Goal: Information Seeking & Learning: Learn about a topic

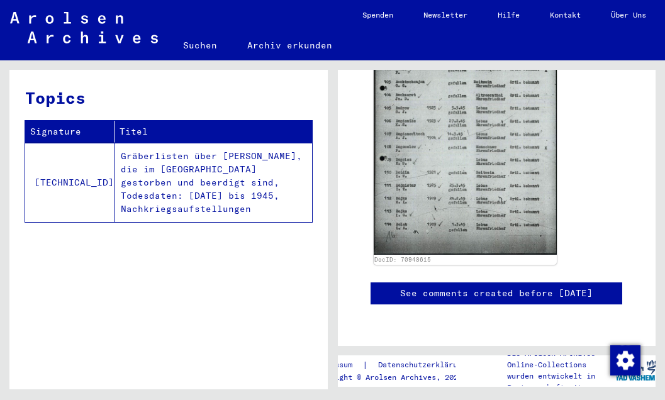
scroll to position [725, 0]
click at [180, 184] on td "Gräberlisten über [PERSON_NAME], die im [GEOGRAPHIC_DATA] gestorben und beerdig…" at bounding box center [214, 182] width 198 height 79
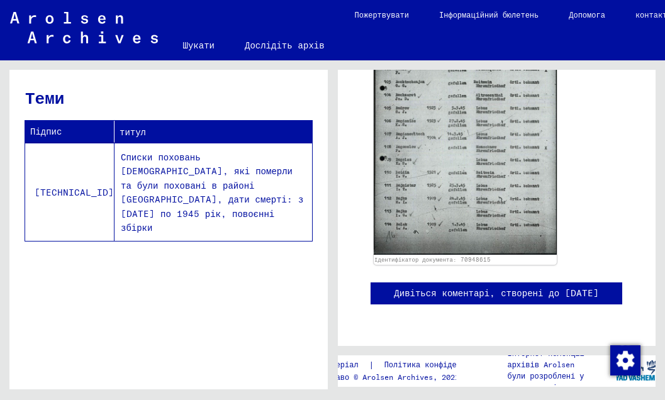
scroll to position [678, 0]
click at [268, 165] on font "Списки поховань [DEMOGRAPHIC_DATA], які померли та були поховані в районі [GEOG…" at bounding box center [212, 192] width 183 height 82
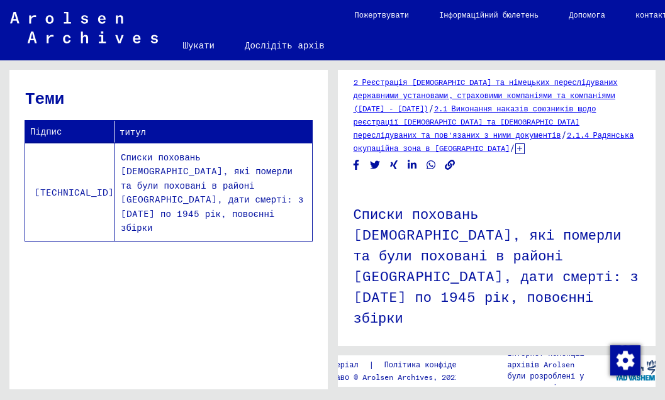
scroll to position [0, 0]
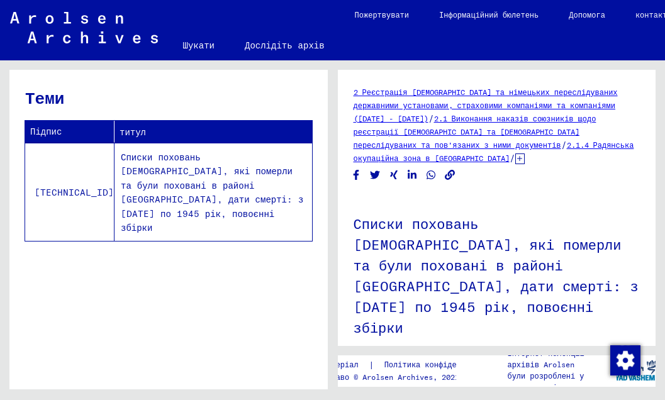
click at [525, 154] on icon at bounding box center [520, 159] width 9 height 11
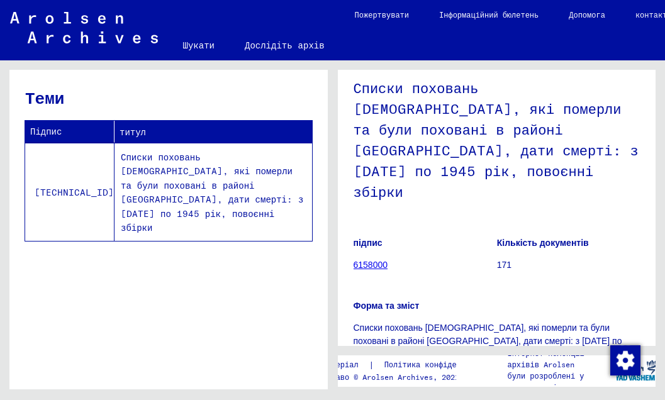
scroll to position [483, 0]
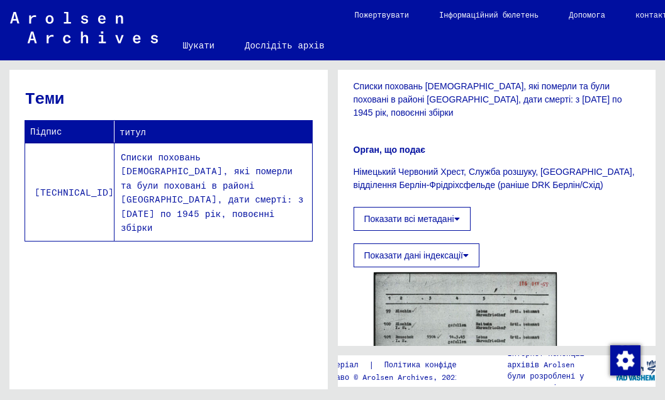
click at [466, 251] on icon at bounding box center [466, 255] width 6 height 9
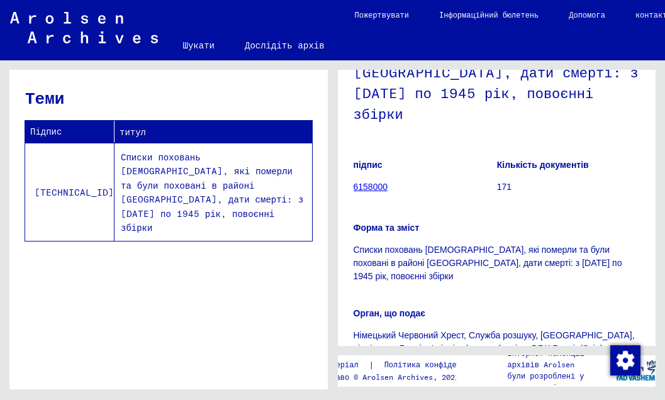
scroll to position [238, 0]
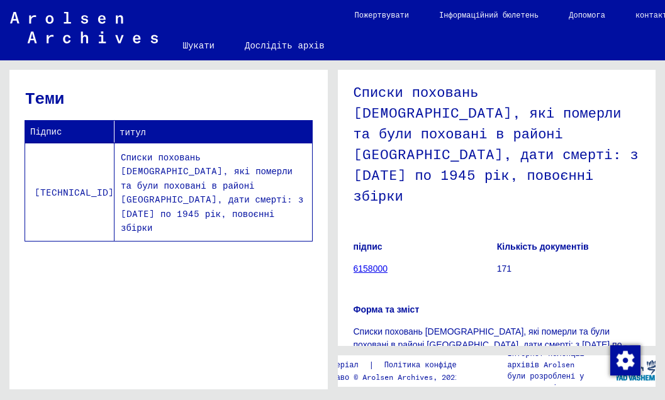
click at [366, 264] on font "6158000" at bounding box center [371, 269] width 35 height 10
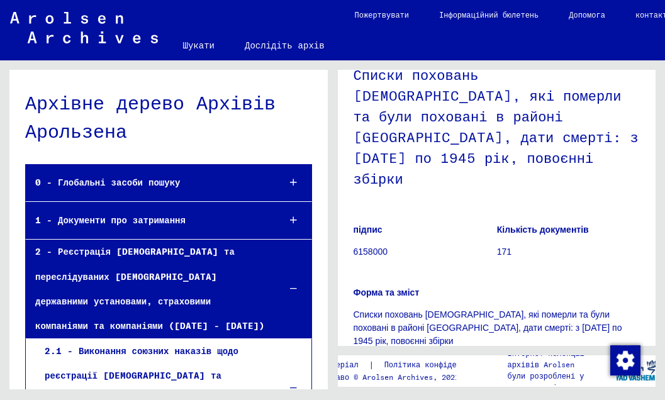
click at [50, 251] on font "2 - Реєстрація [DEMOGRAPHIC_DATA] та переслідуваних [DEMOGRAPHIC_DATA] державни…" at bounding box center [150, 289] width 230 height 86
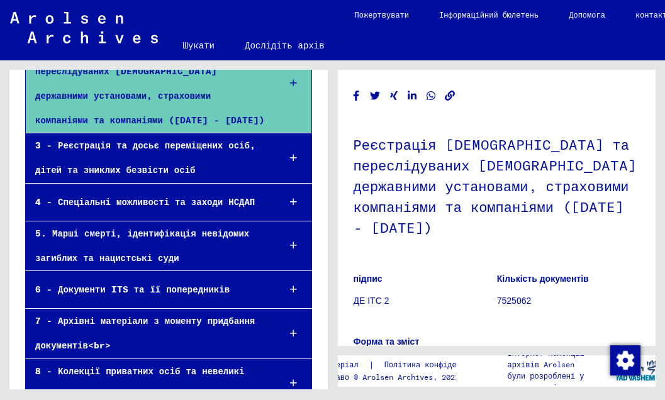
scroll to position [208, 0]
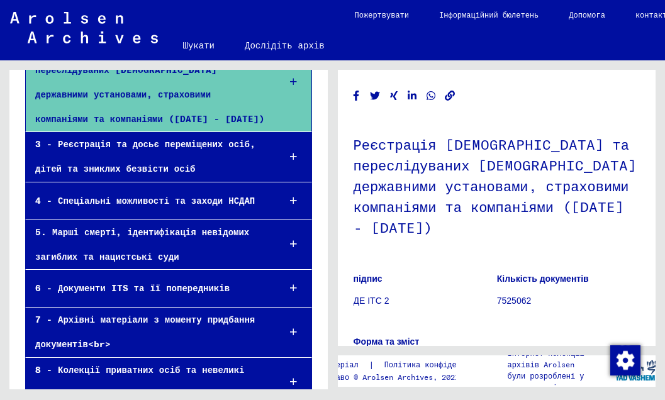
click at [290, 378] on icon at bounding box center [293, 382] width 7 height 9
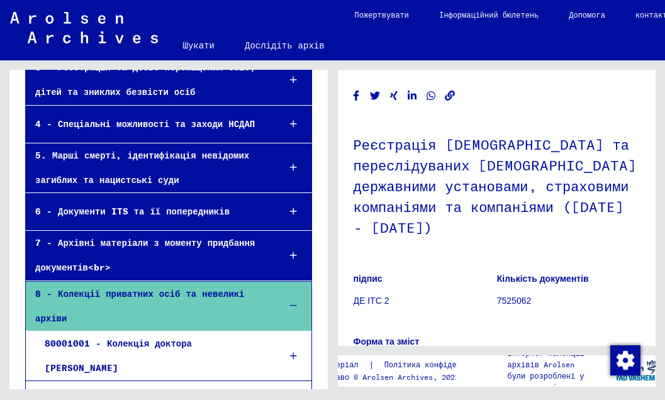
scroll to position [308, 0]
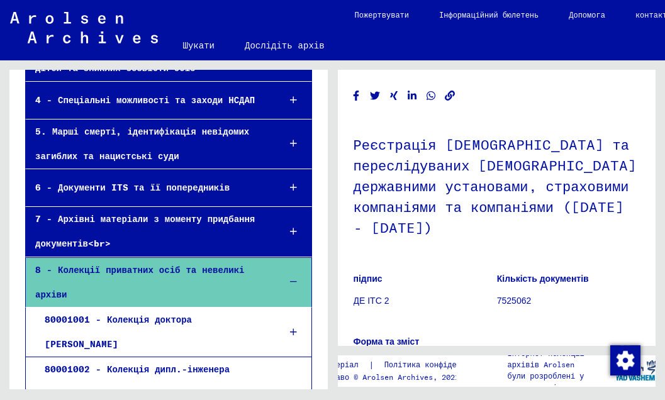
click at [290, 278] on icon at bounding box center [293, 282] width 7 height 9
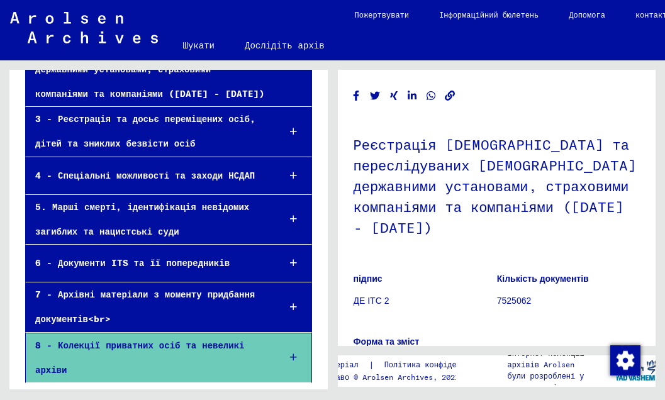
scroll to position [208, 0]
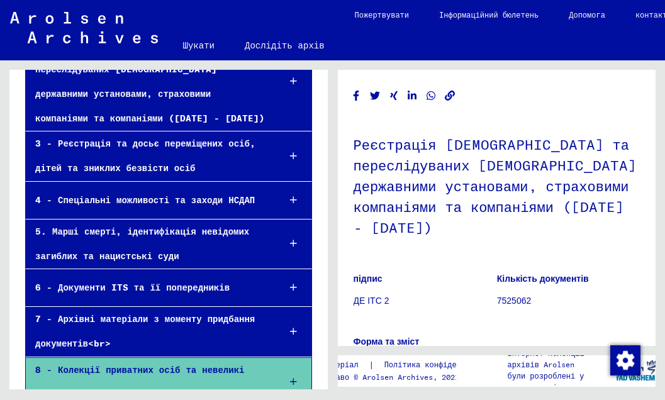
click at [284, 269] on div at bounding box center [294, 287] width 36 height 37
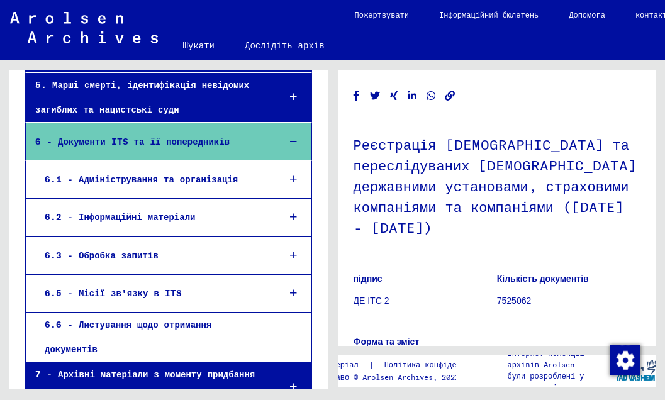
scroll to position [335, 0]
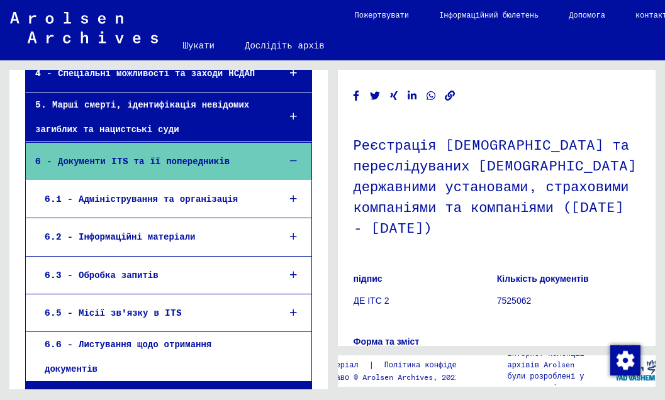
click at [290, 157] on icon at bounding box center [293, 161] width 7 height 9
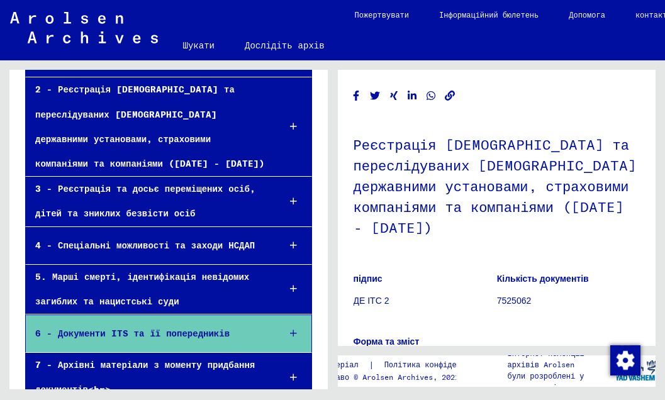
scroll to position [158, 0]
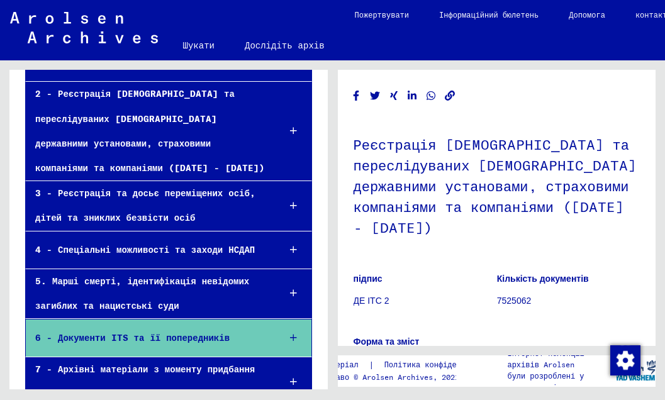
click at [290, 201] on icon at bounding box center [293, 205] width 7 height 9
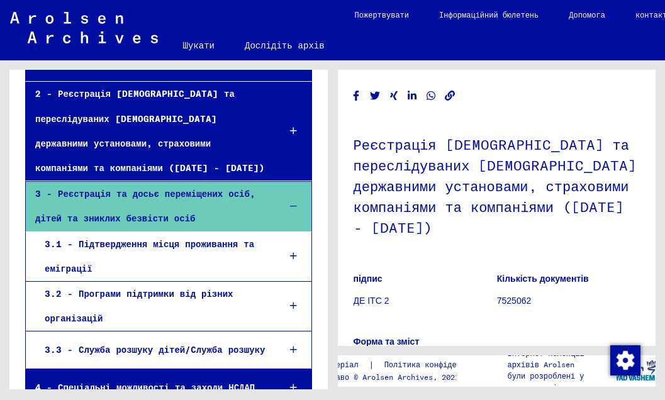
click at [290, 252] on icon at bounding box center [293, 256] width 7 height 9
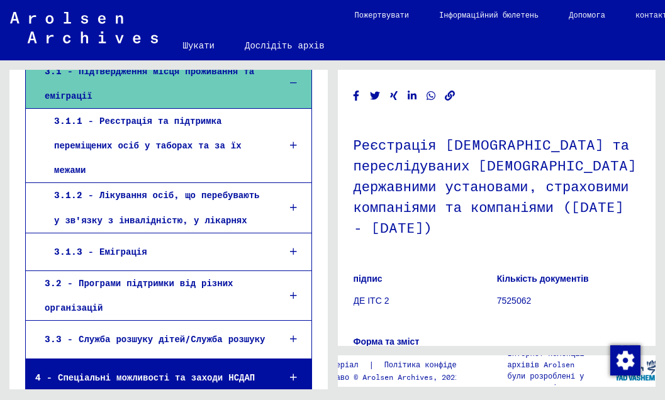
scroll to position [332, 0]
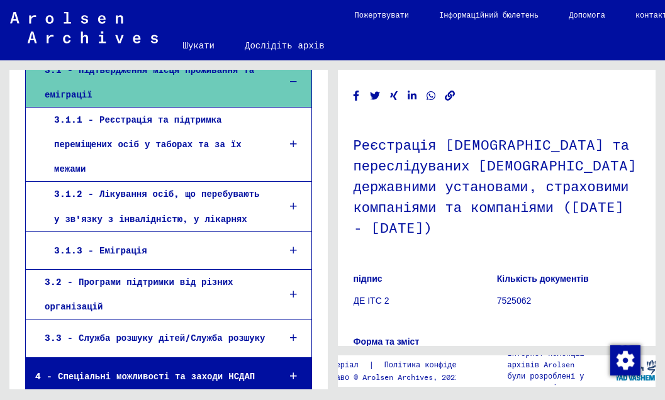
click at [290, 246] on icon at bounding box center [293, 250] width 7 height 9
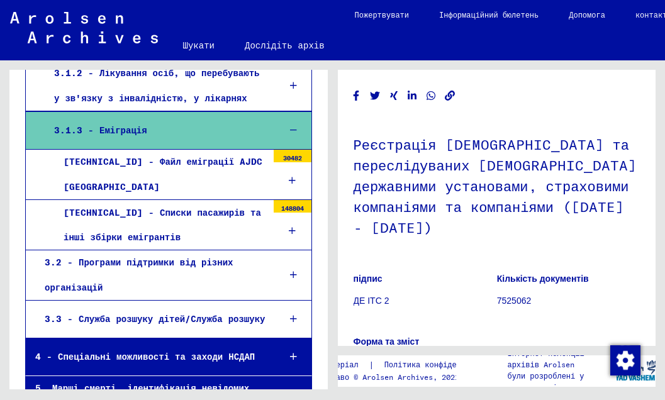
scroll to position [451, 0]
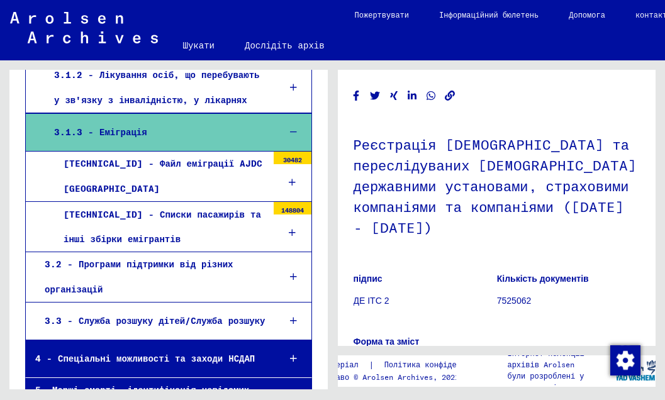
click at [172, 209] on font "[TECHNICAL_ID] - Списки пасажирів та інші збірки емігрантів" at bounding box center [163, 227] width 198 height 36
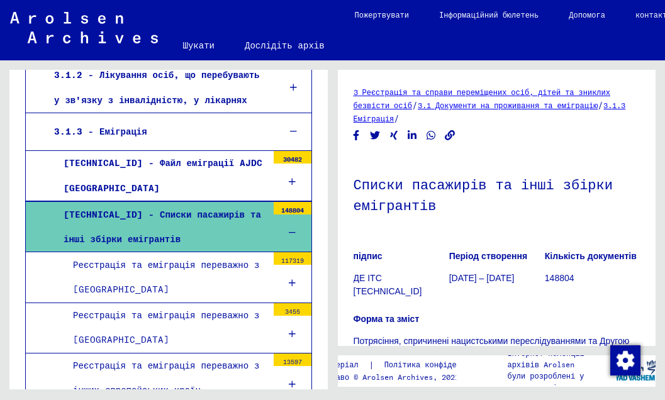
click at [289, 279] on icon at bounding box center [292, 283] width 7 height 9
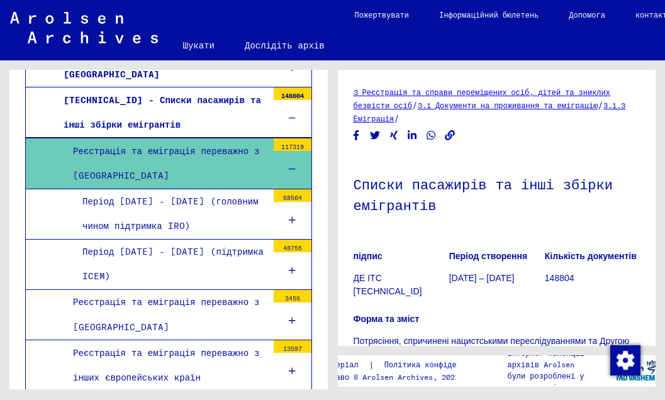
scroll to position [567, 0]
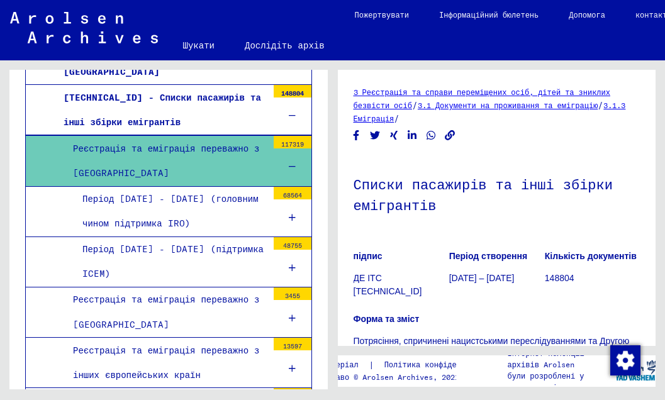
click at [289, 213] on icon at bounding box center [292, 217] width 7 height 9
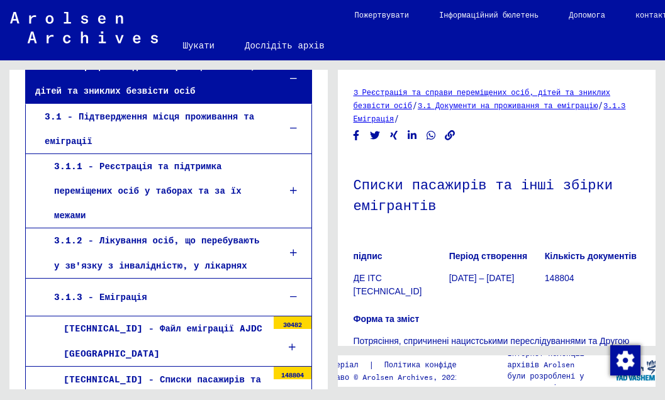
scroll to position [0, 0]
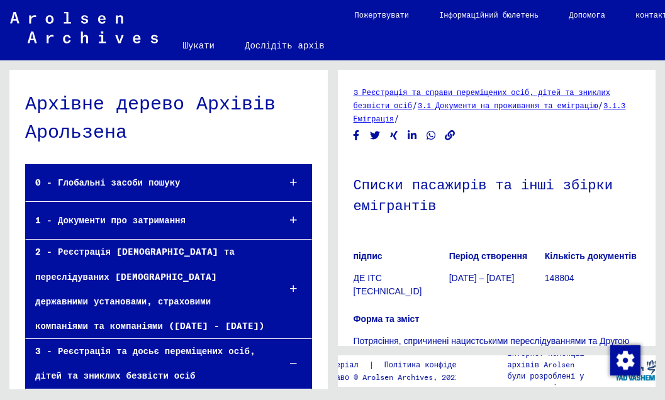
click at [290, 183] on icon at bounding box center [293, 182] width 7 height 9
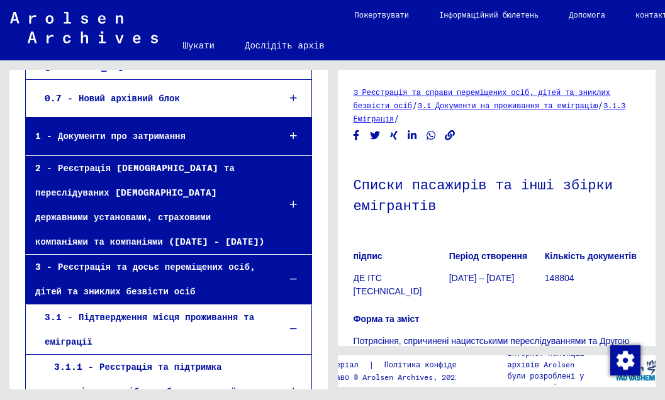
scroll to position [326, 0]
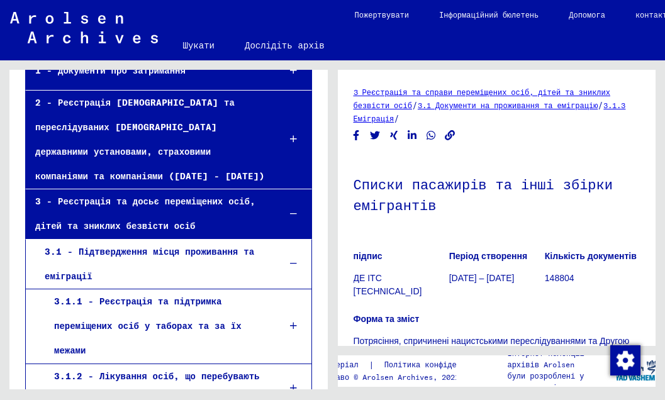
click at [290, 210] on icon at bounding box center [293, 214] width 7 height 9
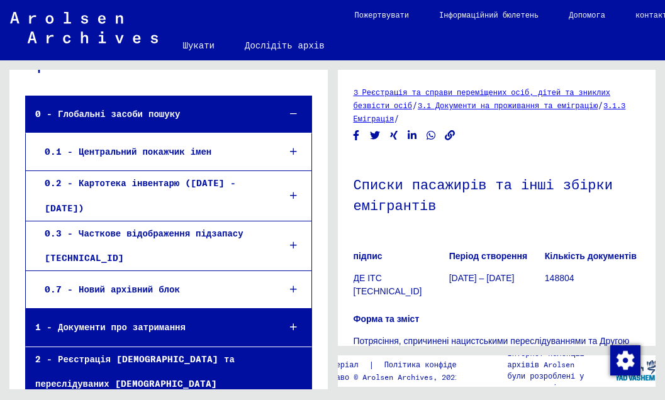
scroll to position [57, 0]
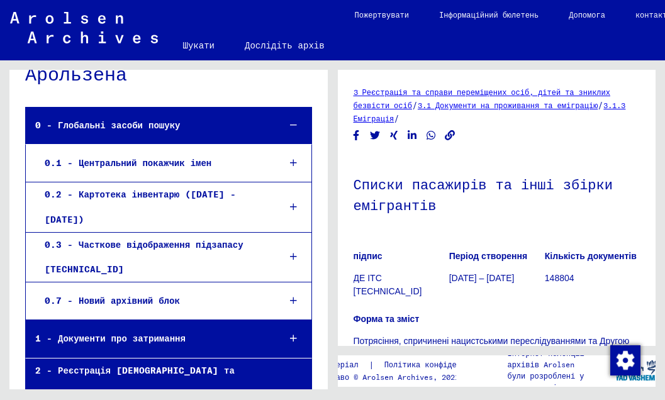
click at [290, 203] on icon at bounding box center [293, 207] width 7 height 9
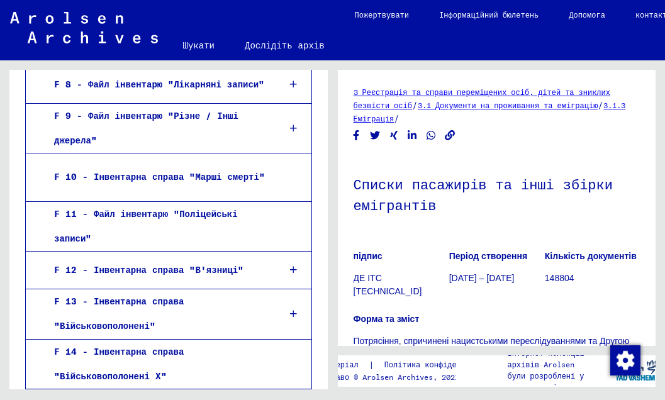
scroll to position [886, 0]
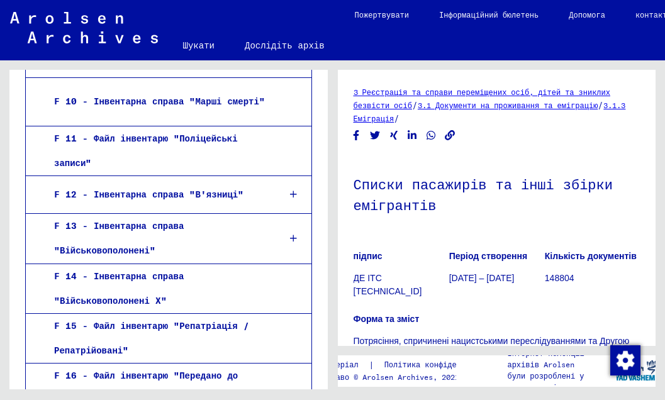
click at [290, 234] on icon at bounding box center [293, 238] width 7 height 9
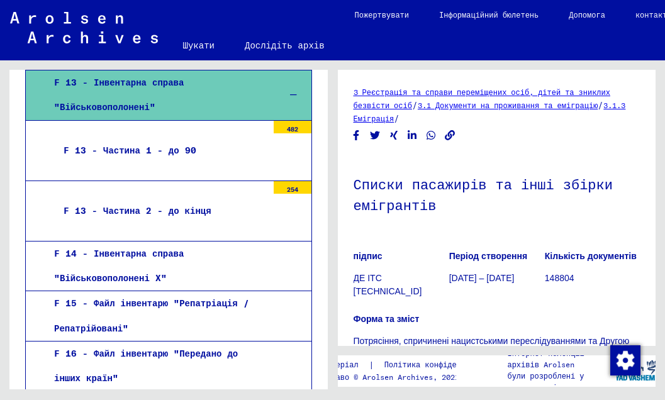
scroll to position [1036, 0]
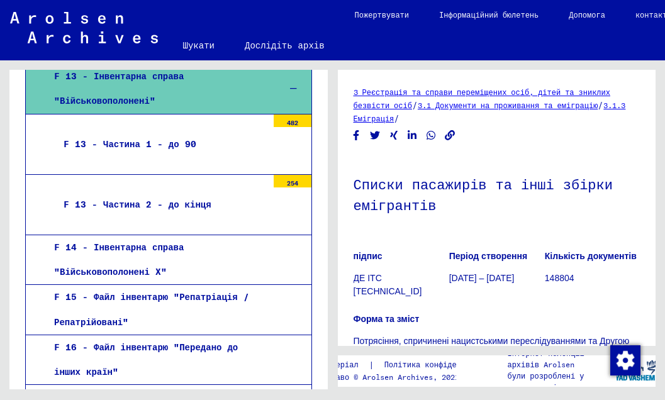
click at [184, 291] on font "F 15 - Файл інвентарю "Репатріація / Репатрійовані"" at bounding box center [151, 309] width 195 height 36
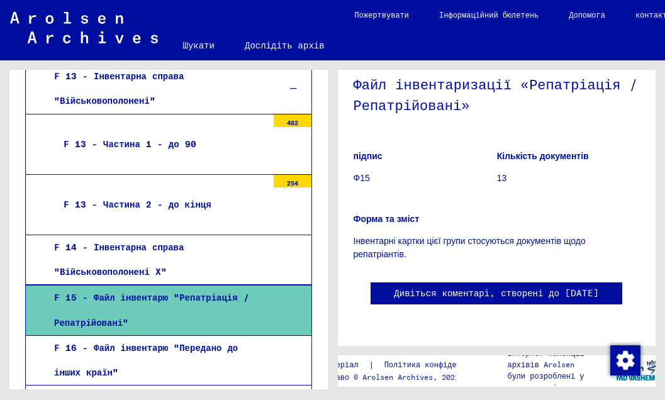
scroll to position [62, 0]
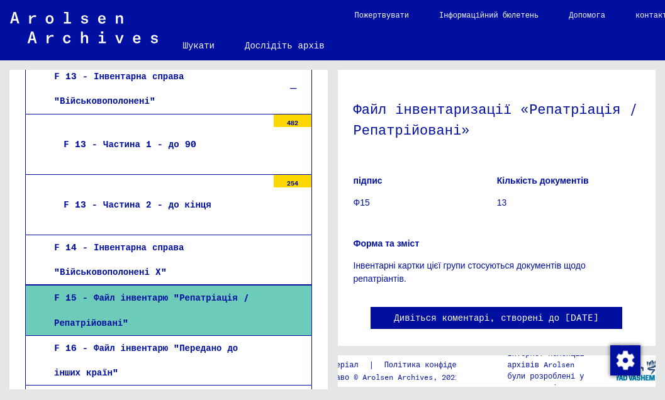
click at [124, 292] on font "F 15 - Файл інвентарю "Репатріація / Репатрійовані"" at bounding box center [151, 310] width 195 height 36
click at [132, 342] on font "F 16 - Файл інвентарю "Передано до інших країн"" at bounding box center [146, 360] width 184 height 36
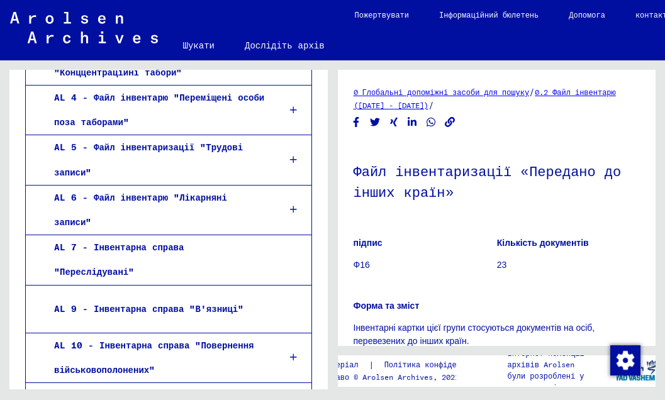
scroll to position [1787, 0]
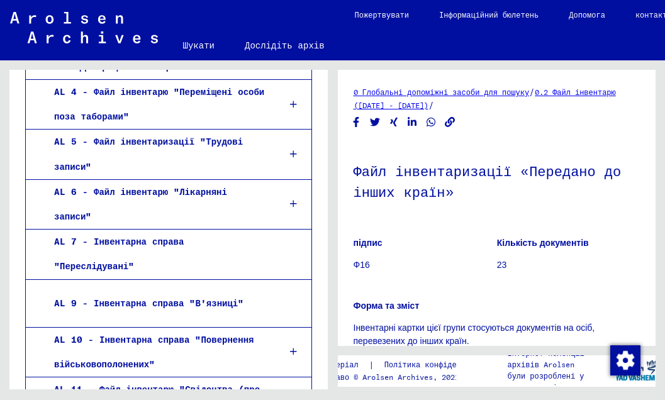
click at [290, 347] on icon at bounding box center [293, 351] width 7 height 9
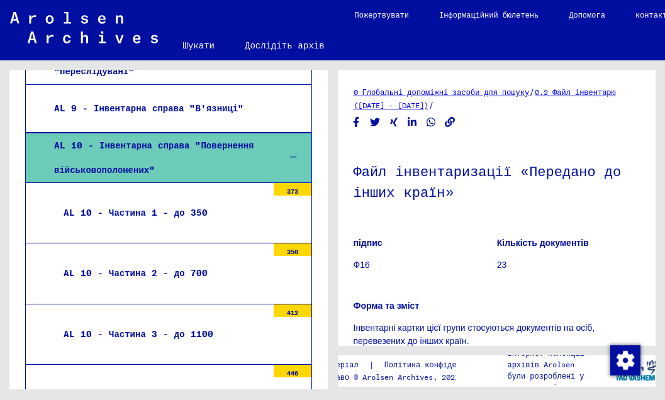
scroll to position [1956, 0]
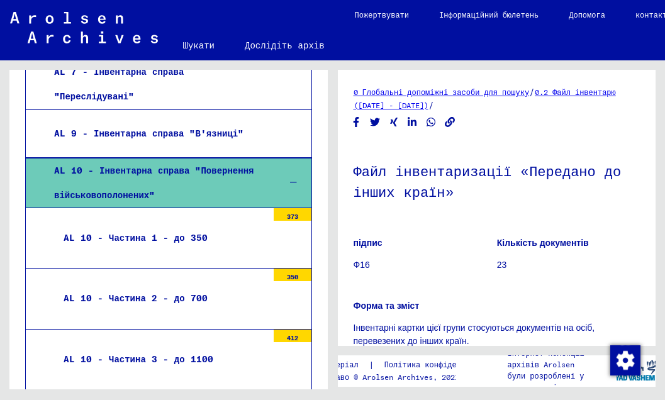
click at [172, 232] on font "AL 10 - Частина 1 - до 350" at bounding box center [136, 237] width 144 height 11
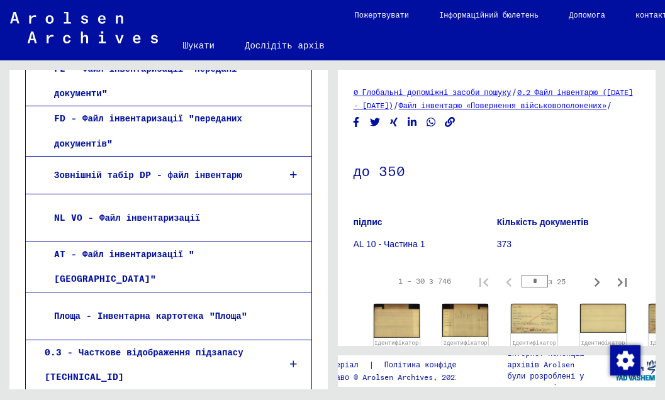
scroll to position [2548, 0]
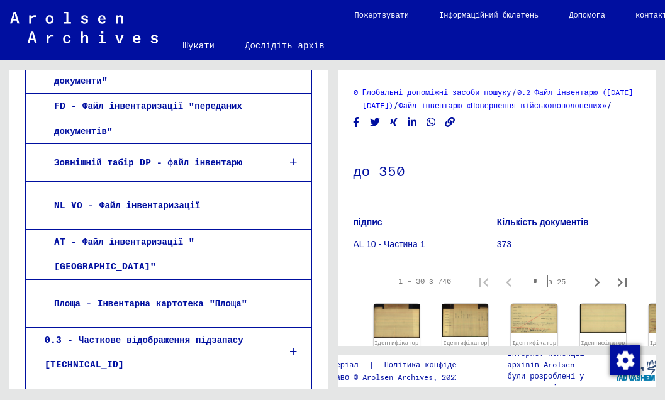
click at [290, 392] on icon at bounding box center [293, 396] width 7 height 9
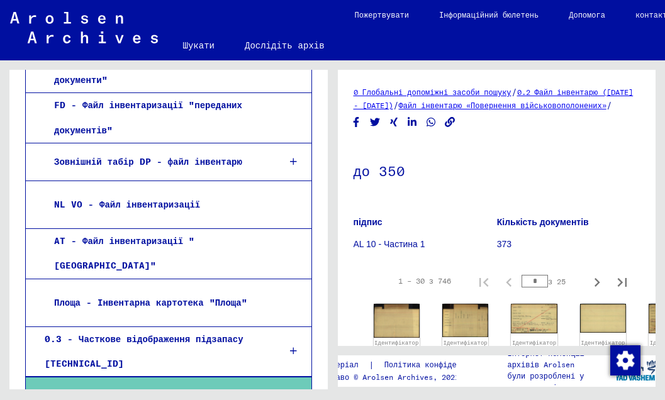
scroll to position [2548, 0]
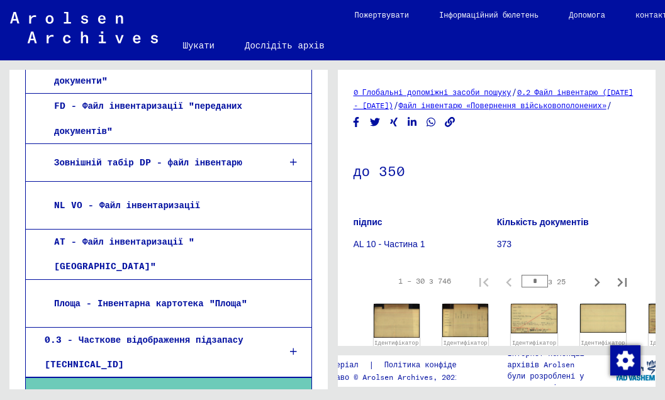
click at [290, 392] on icon at bounding box center [293, 396] width 7 height 9
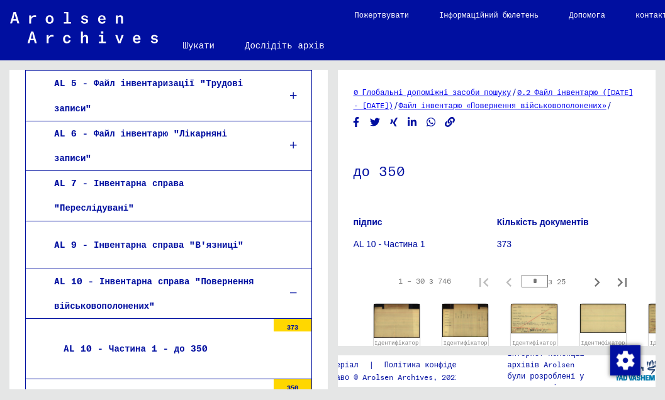
scroll to position [1838, 0]
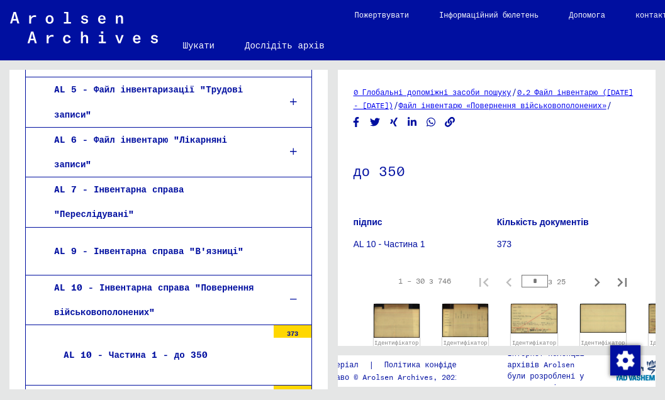
click at [290, 295] on icon at bounding box center [293, 299] width 7 height 9
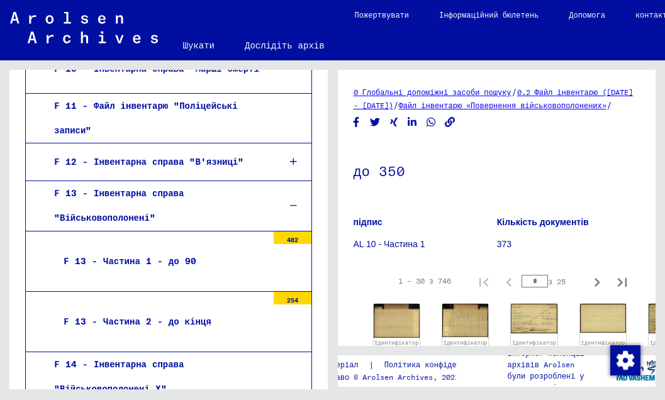
scroll to position [1008, 0]
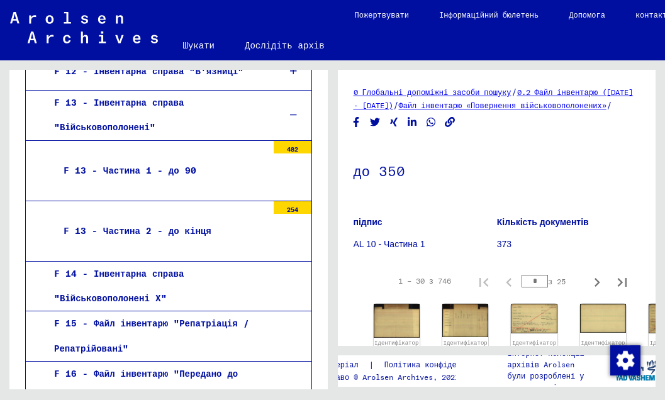
click at [94, 268] on font "F 14 - Інвентарна справа "Військовополонені X"" at bounding box center [119, 286] width 130 height 36
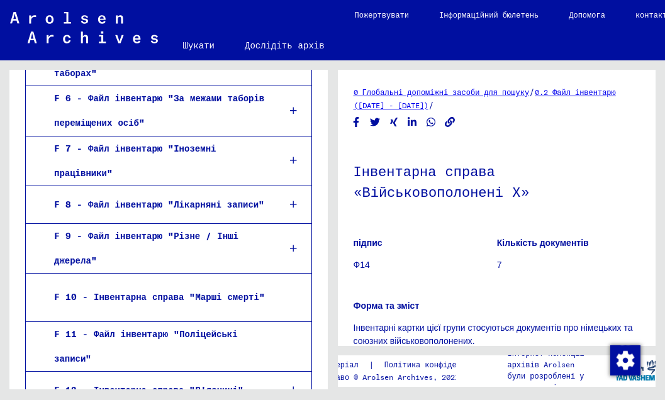
scroll to position [677, 0]
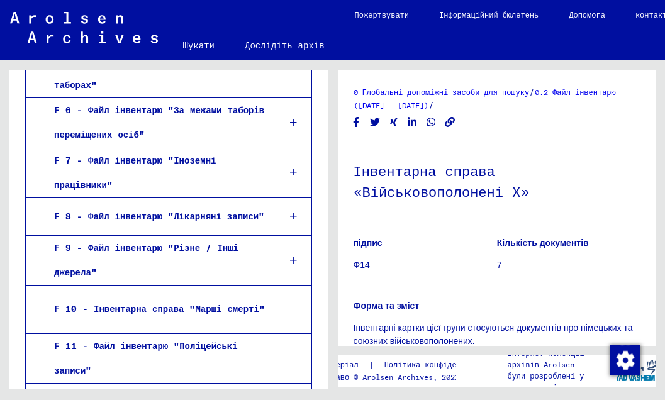
click at [290, 256] on icon at bounding box center [293, 260] width 7 height 9
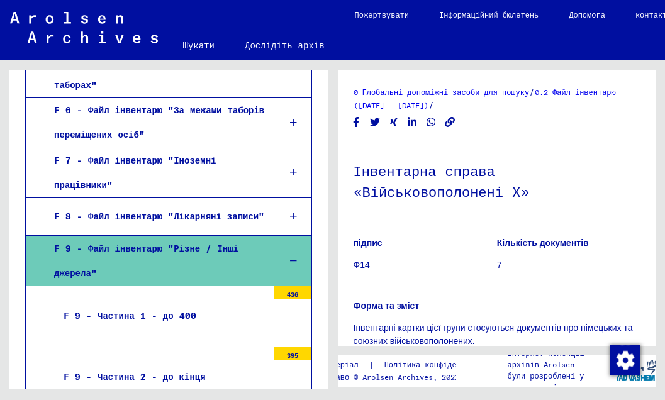
click at [290, 257] on icon at bounding box center [293, 261] width 7 height 9
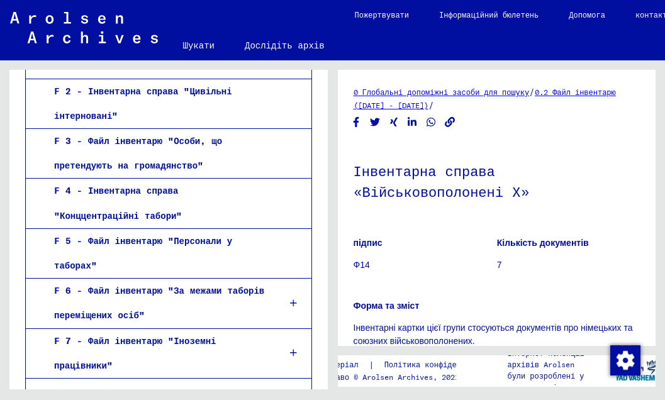
scroll to position [491, 0]
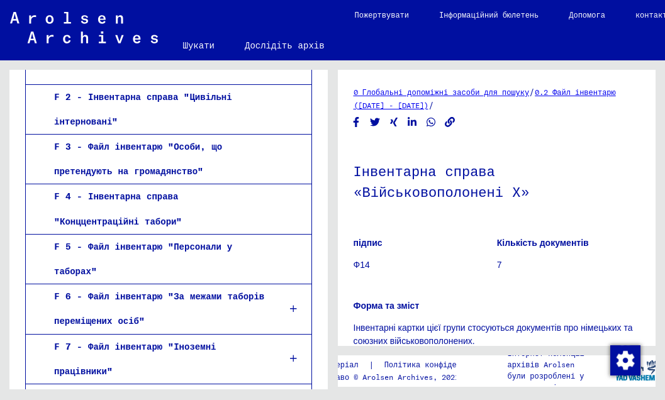
click at [182, 191] on font "F 4 - Інвентарна справа "Конццентраційні табори"" at bounding box center [118, 209] width 128 height 36
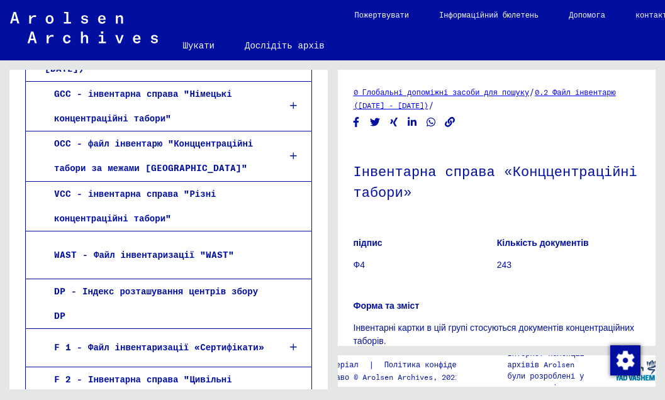
scroll to position [202, 0]
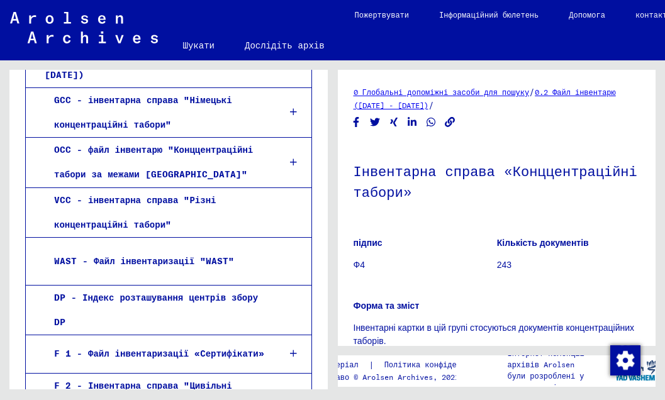
click at [162, 195] on font "VCC - інвентарна справа "Різні концентраційні табори"" at bounding box center [135, 213] width 162 height 36
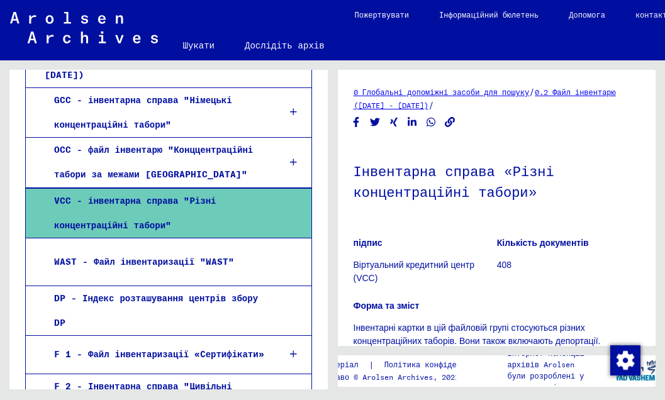
click at [290, 108] on icon at bounding box center [293, 112] width 7 height 9
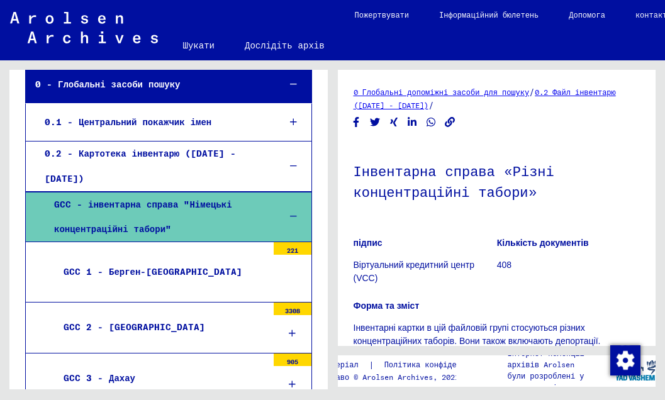
scroll to position [91, 0]
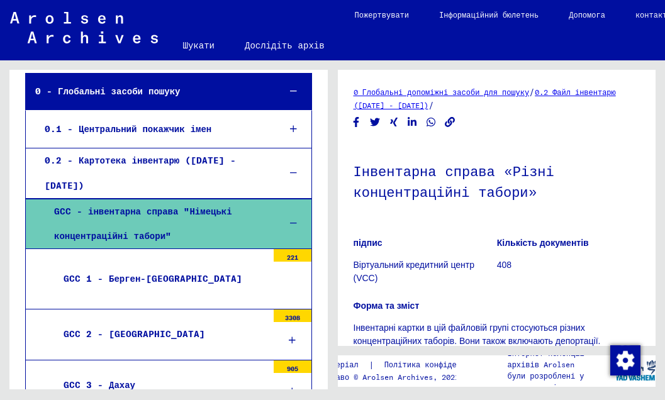
click at [290, 219] on icon at bounding box center [293, 223] width 7 height 9
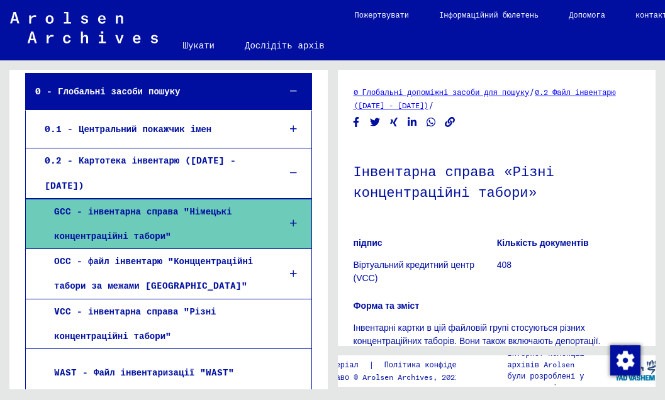
click at [290, 127] on icon at bounding box center [293, 129] width 7 height 9
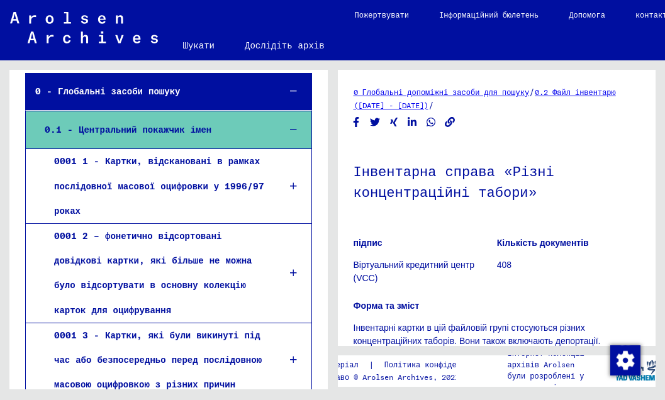
click at [290, 185] on icon at bounding box center [293, 186] width 7 height 9
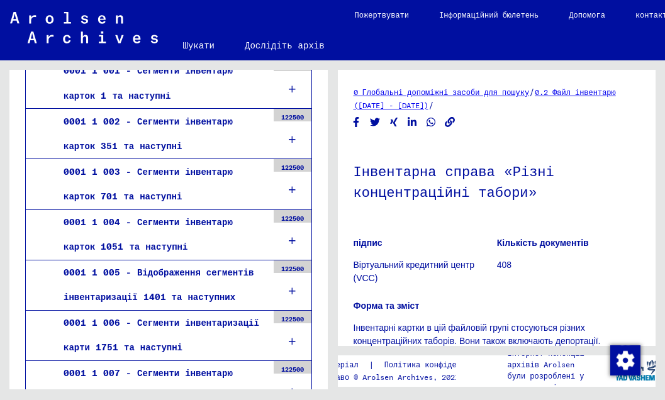
scroll to position [133, 0]
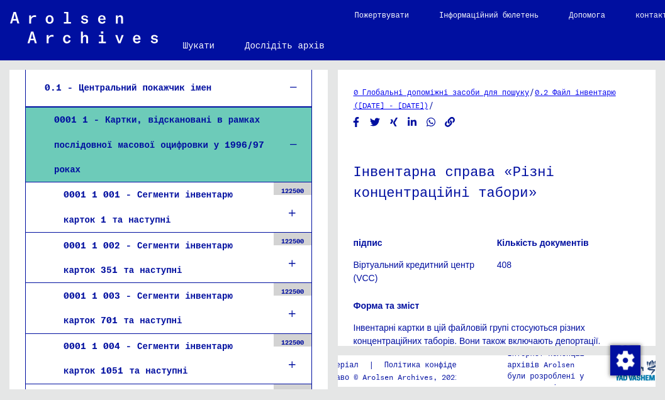
click at [289, 210] on icon at bounding box center [292, 213] width 7 height 9
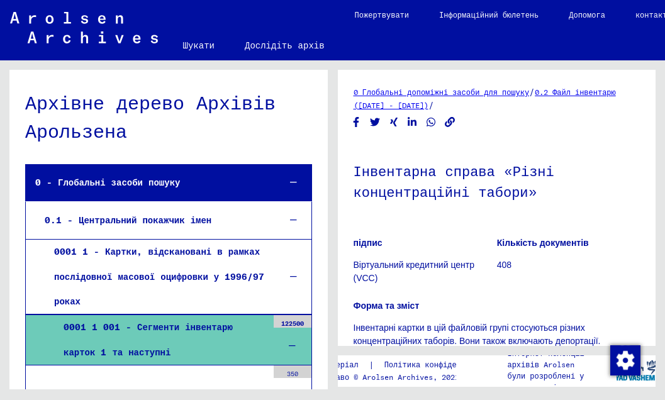
scroll to position [196, 0]
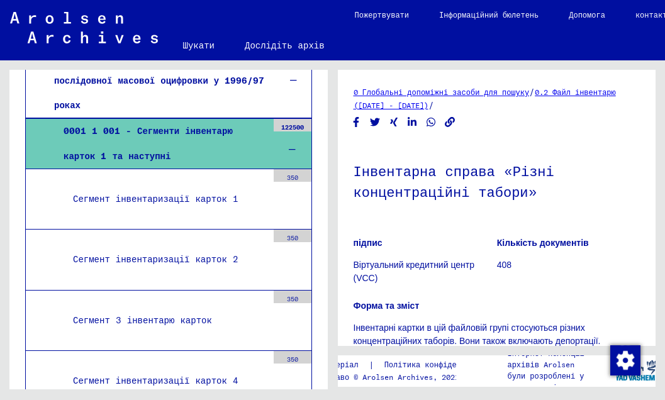
click at [185, 194] on font "Сегмент інвентаризації карток 1" at bounding box center [156, 198] width 166 height 11
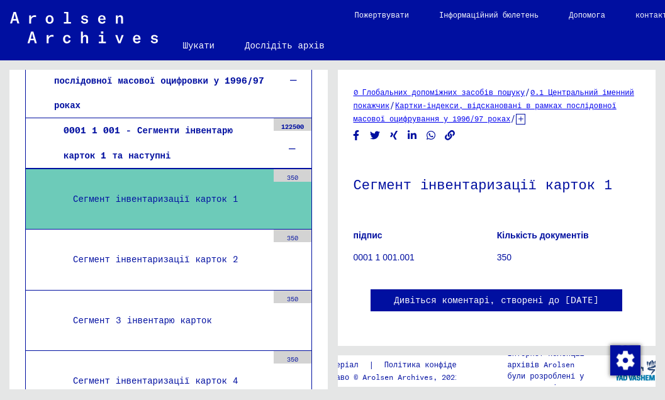
click at [520, 119] on icon at bounding box center [520, 119] width 9 height 11
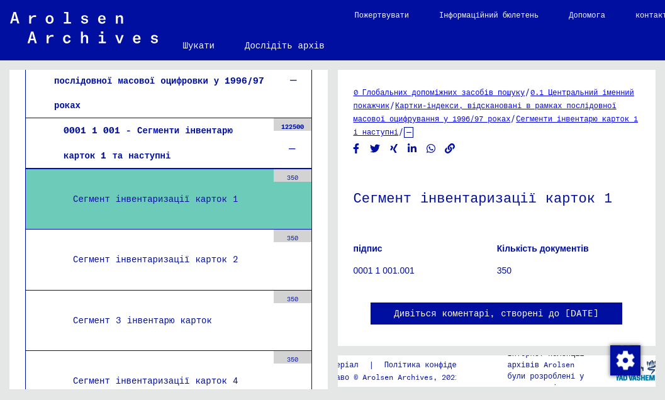
click at [192, 196] on font "Сегмент інвентаризації карток 1" at bounding box center [156, 198] width 166 height 11
click at [287, 177] on font "350" at bounding box center [292, 178] width 11 height 8
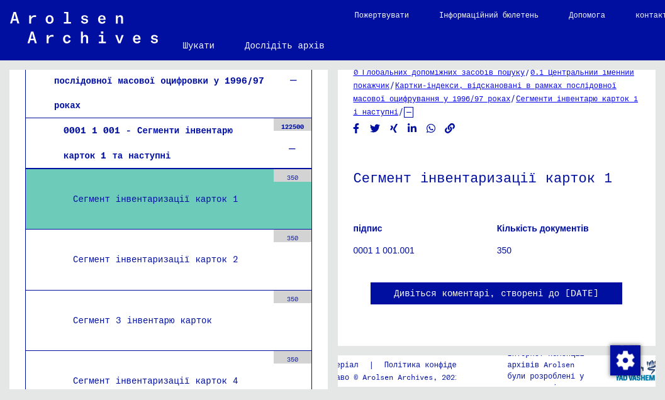
scroll to position [183, 0]
click at [90, 189] on div "Сегмент інвентаризації карток 1" at bounding box center [166, 199] width 204 height 25
click at [98, 128] on font "0001 1 001 - Сегменти інвентарю карток 1 та наступні" at bounding box center [148, 143] width 169 height 36
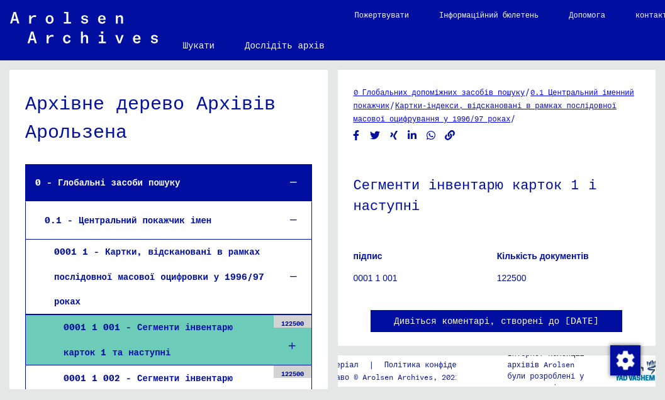
click at [201, 250] on font "0001 1 - Картки, відскановані в рамках послідовної масової оцифровки у 1996/97 …" at bounding box center [159, 276] width 210 height 60
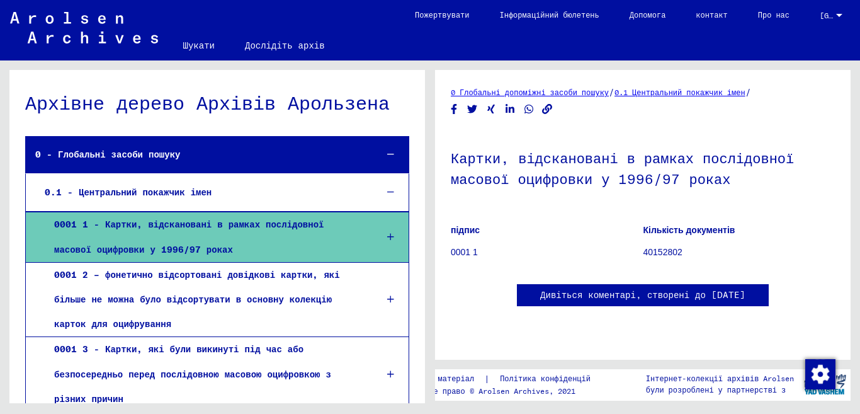
click at [665, 14] on div at bounding box center [839, 15] width 6 height 3
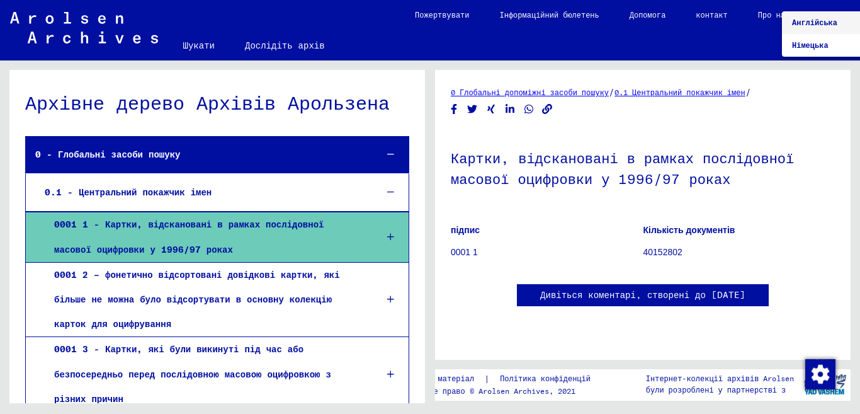
click at [665, 52] on div at bounding box center [430, 207] width 860 height 414
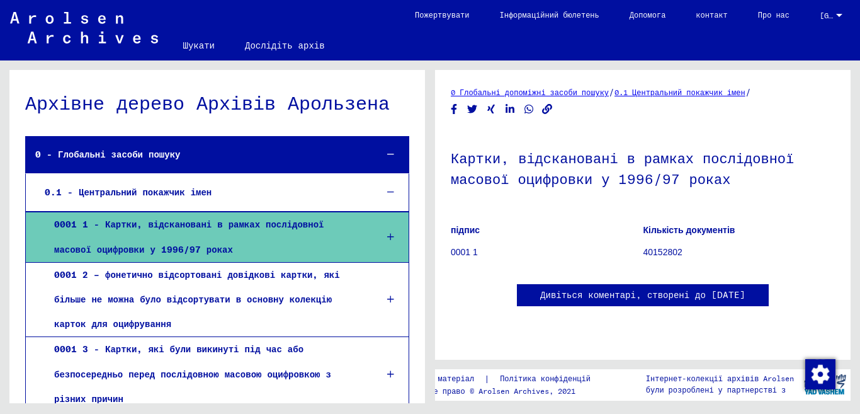
click at [665, 92] on font "0.1 Центральний покажчик імен" at bounding box center [679, 92] width 131 height 9
click at [665, 251] on font "40152802" at bounding box center [662, 252] width 39 height 10
click at [643, 169] on h1 "Картки, відскановані в рамках послідовної масової оцифровки у 1996/97 роках" at bounding box center [643, 167] width 384 height 76
click at [466, 253] on font "0001 1" at bounding box center [464, 252] width 27 height 10
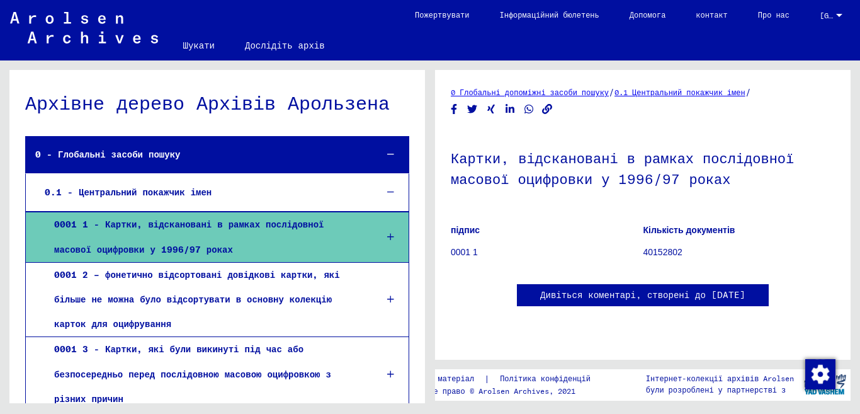
click at [387, 191] on icon at bounding box center [390, 192] width 7 height 9
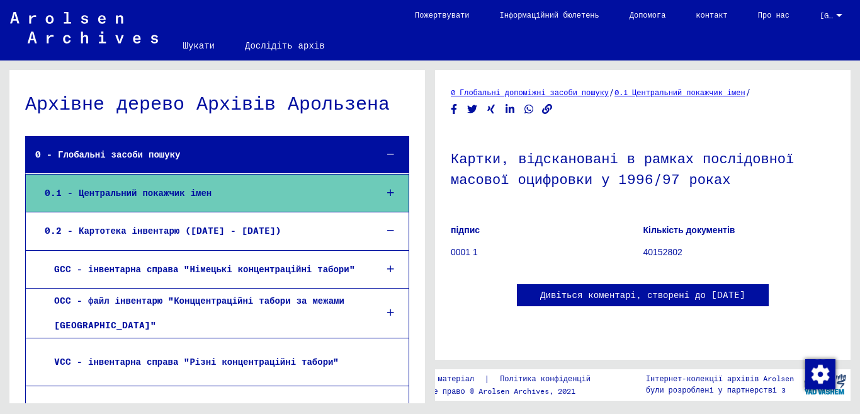
click at [387, 269] on icon at bounding box center [390, 268] width 7 height 9
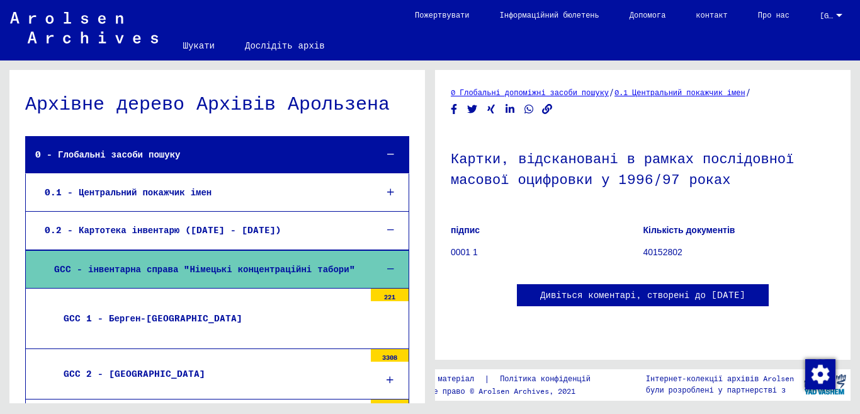
click at [384, 293] on font "221" at bounding box center [389, 297] width 11 height 8
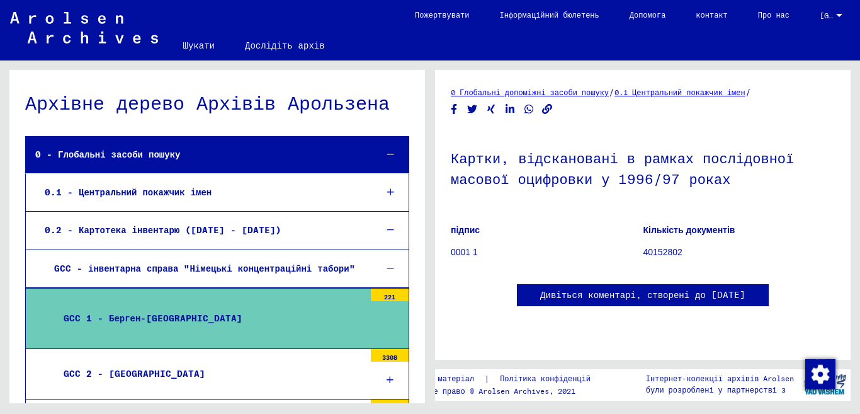
click at [137, 316] on font "GCC 1 - Берген-[GEOGRAPHIC_DATA]" at bounding box center [153, 317] width 179 height 11
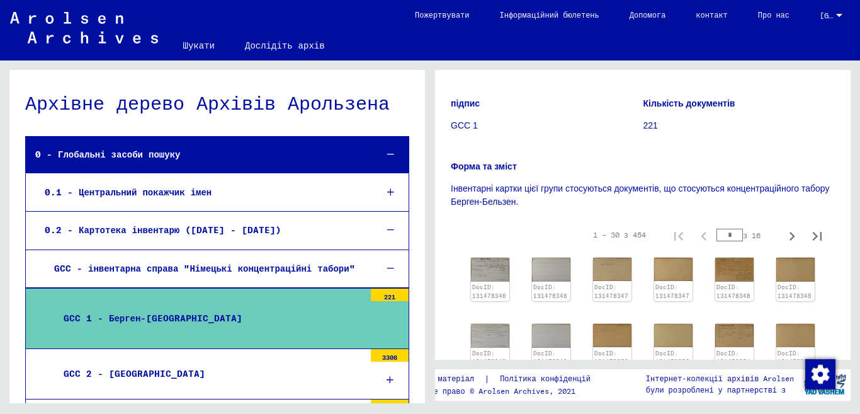
scroll to position [145, 0]
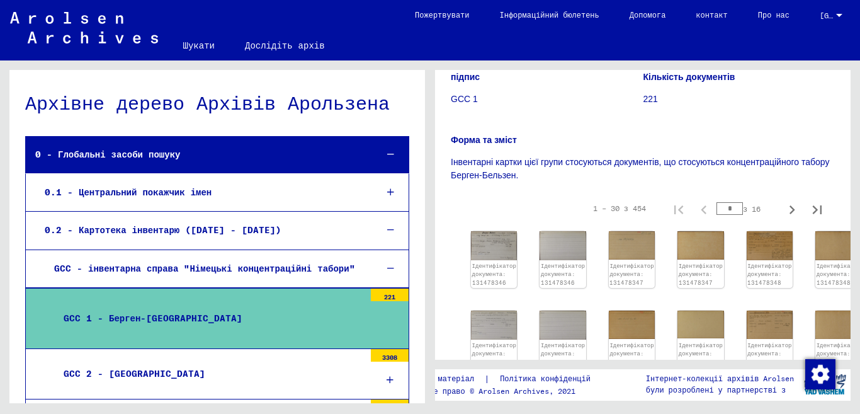
click at [111, 312] on font "GCC 1 - Берген-[GEOGRAPHIC_DATA]" at bounding box center [153, 317] width 179 height 11
click at [128, 368] on font "GCC 2 - [GEOGRAPHIC_DATA]" at bounding box center [135, 373] width 142 height 11
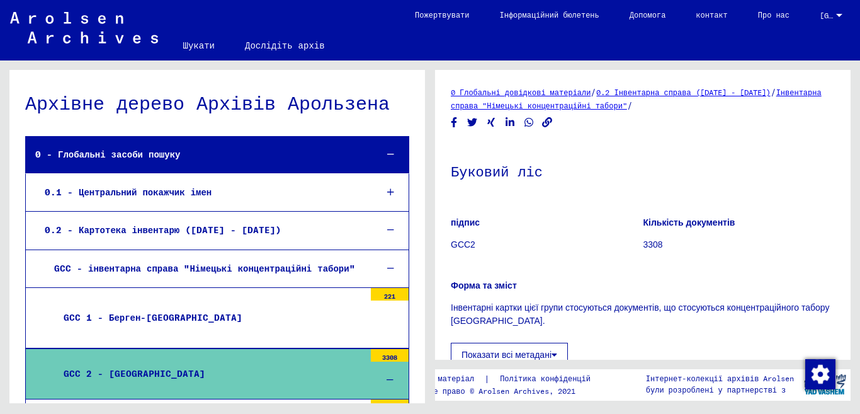
scroll to position [254, 0]
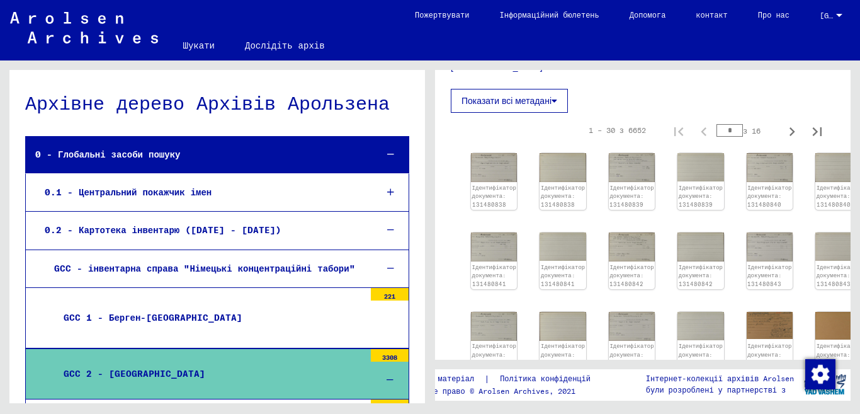
click at [383, 268] on div at bounding box center [391, 268] width 36 height 37
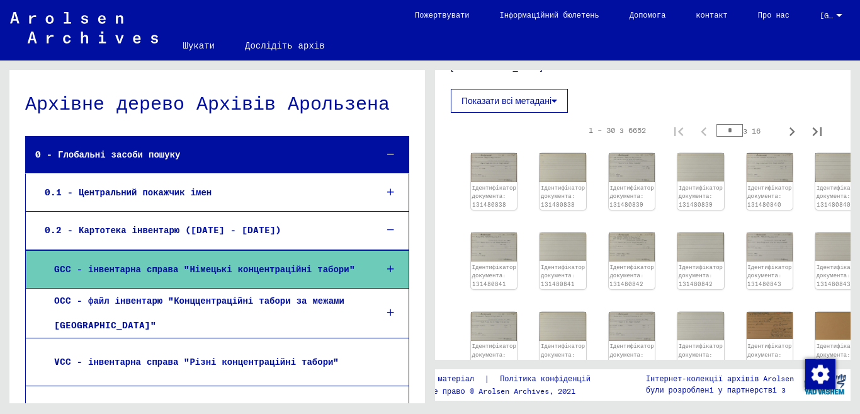
click at [383, 268] on div at bounding box center [391, 269] width 36 height 37
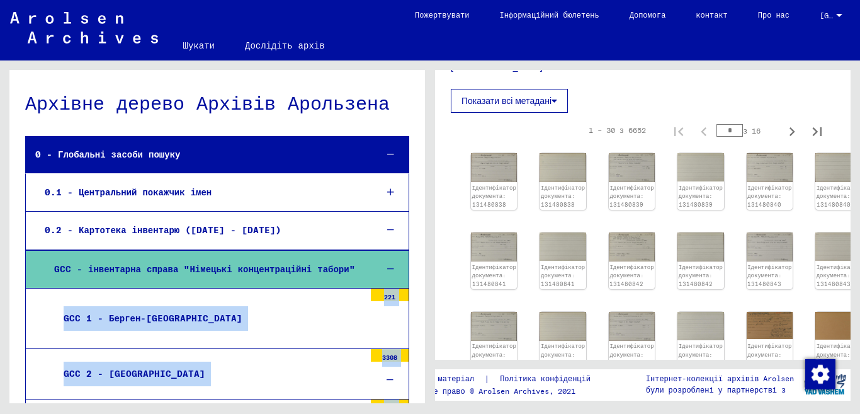
click at [387, 266] on icon at bounding box center [390, 268] width 7 height 9
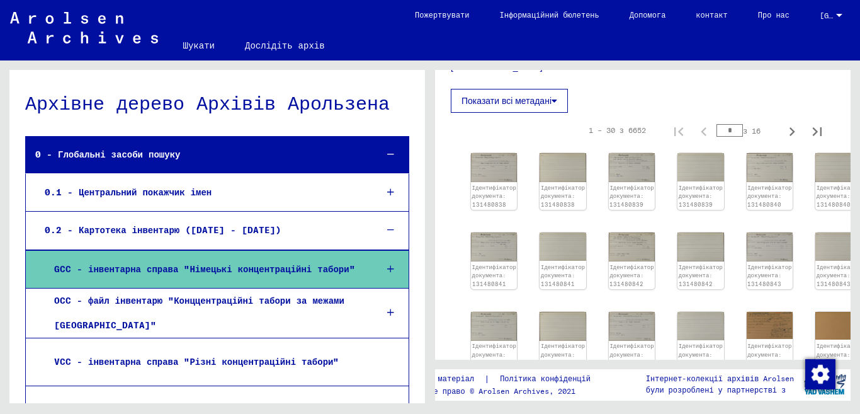
click at [387, 229] on icon at bounding box center [390, 229] width 7 height 9
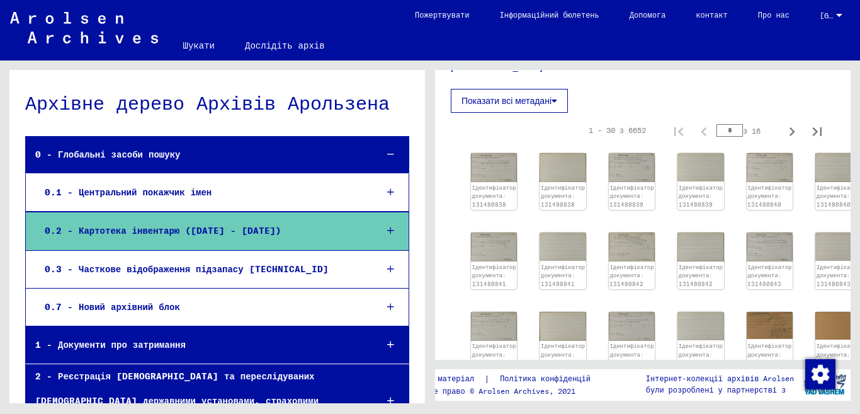
click at [387, 268] on icon at bounding box center [390, 268] width 7 height 9
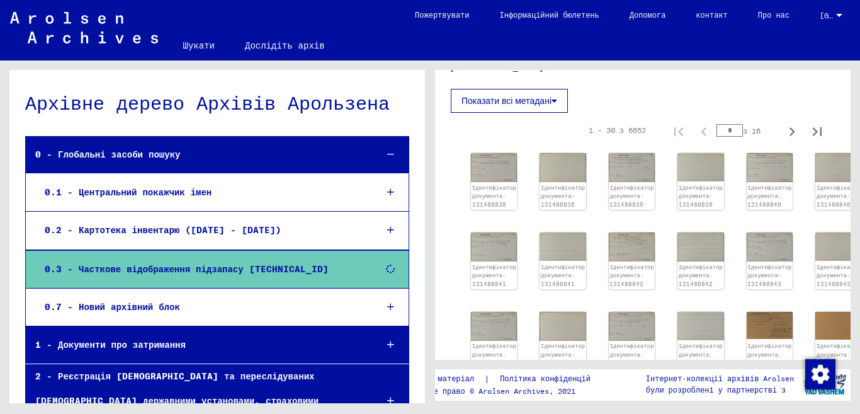
click at [386, 268] on icon at bounding box center [390, 268] width 9 height 9
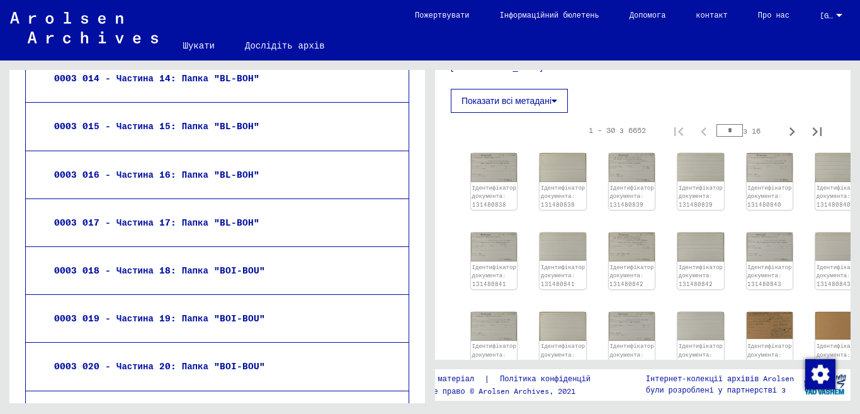
scroll to position [849, 0]
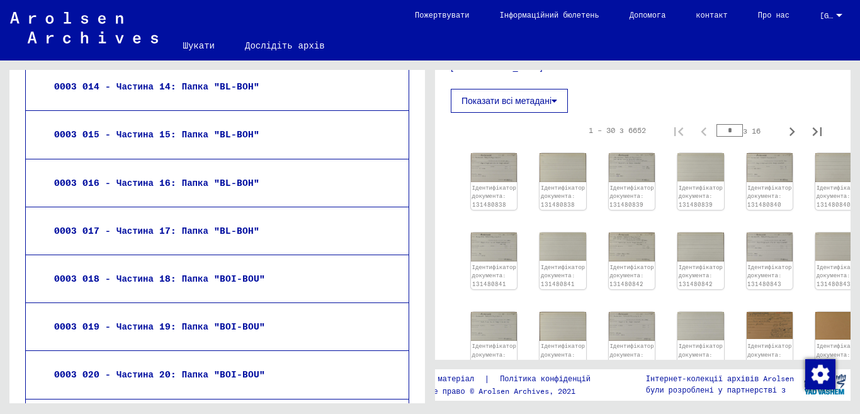
click at [210, 225] on font "0003 017 - Частина 17: Папка "BL-BOH"" at bounding box center [156, 230] width 205 height 11
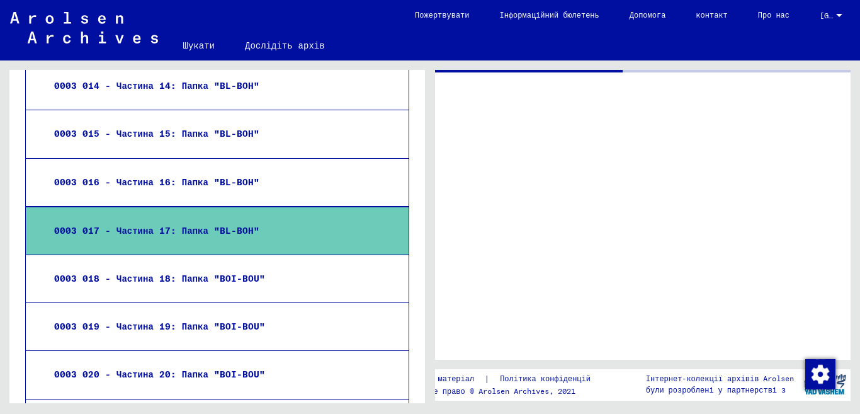
scroll to position [848, 0]
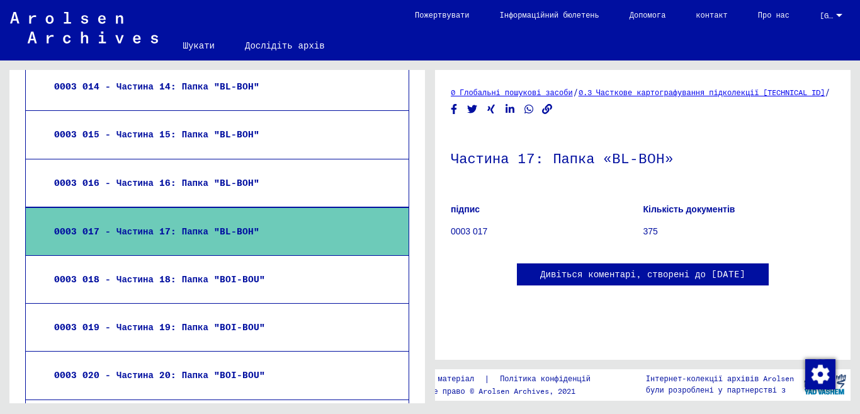
click at [665, 93] on font "0.3 Часткове картографування підколекції [TECHNICAL_ID]" at bounding box center [702, 92] width 247 height 9
click at [244, 321] on font "0003 019 - Частина 19: Папка "BOI-BOU"" at bounding box center [159, 326] width 211 height 11
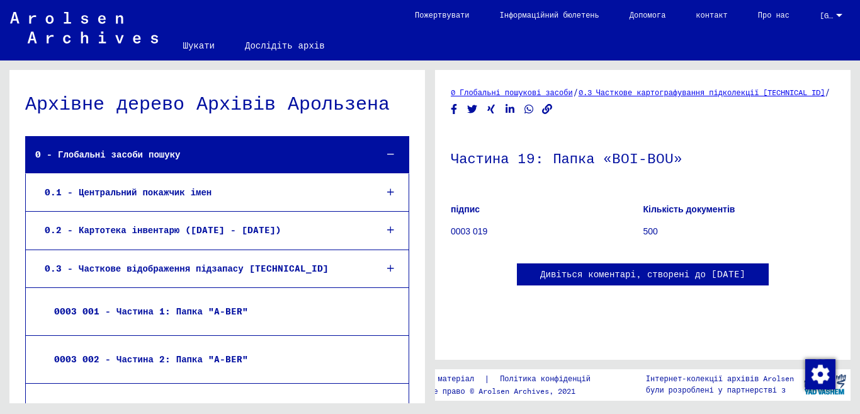
click at [387, 269] on icon at bounding box center [390, 268] width 7 height 9
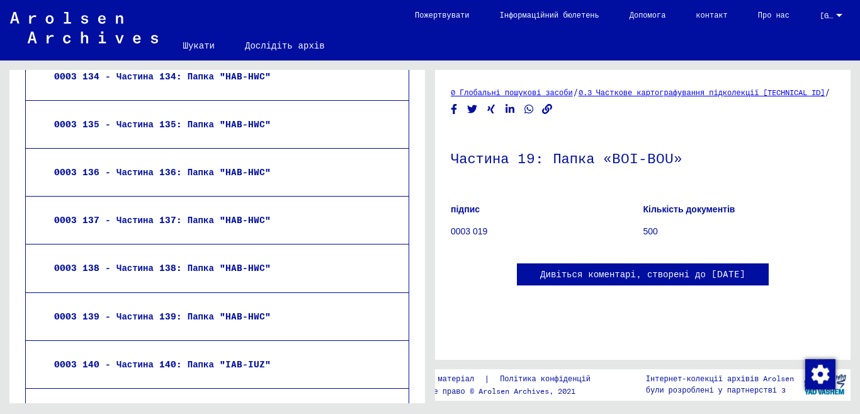
scroll to position [6686, 0]
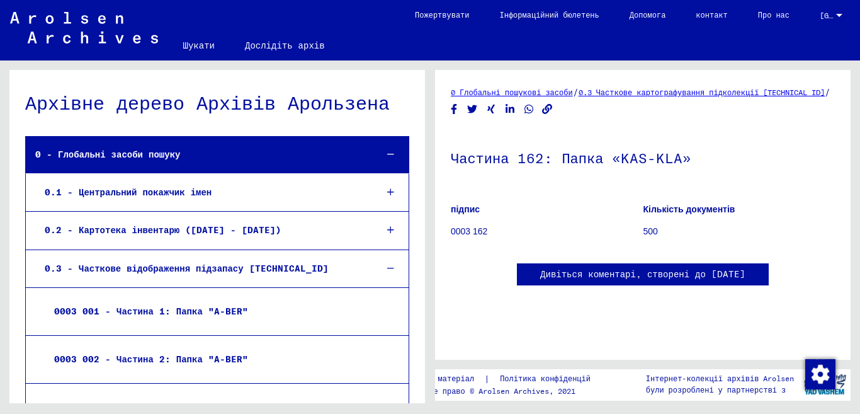
click at [387, 266] on icon at bounding box center [390, 268] width 7 height 9
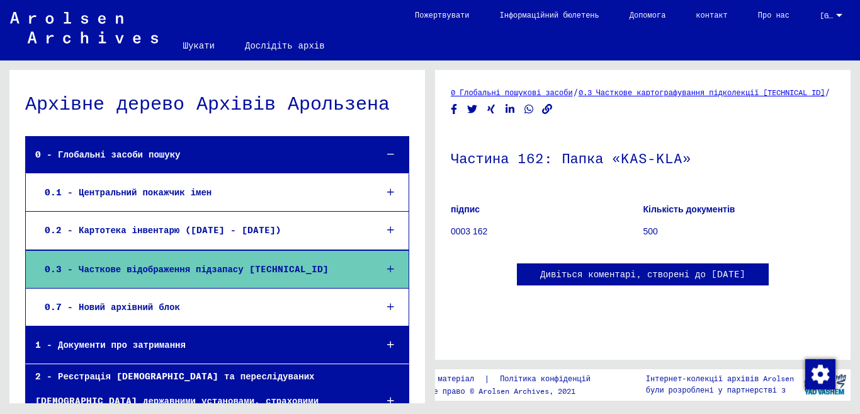
click at [387, 155] on icon at bounding box center [390, 154] width 7 height 9
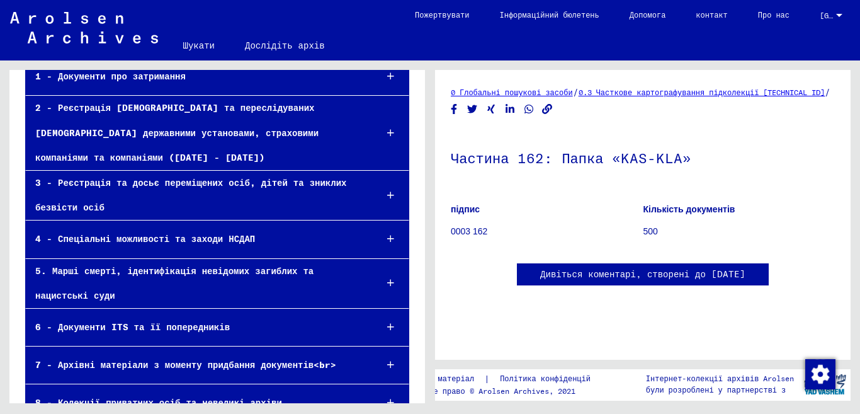
scroll to position [117, 0]
